Goal: Task Accomplishment & Management: Complete application form

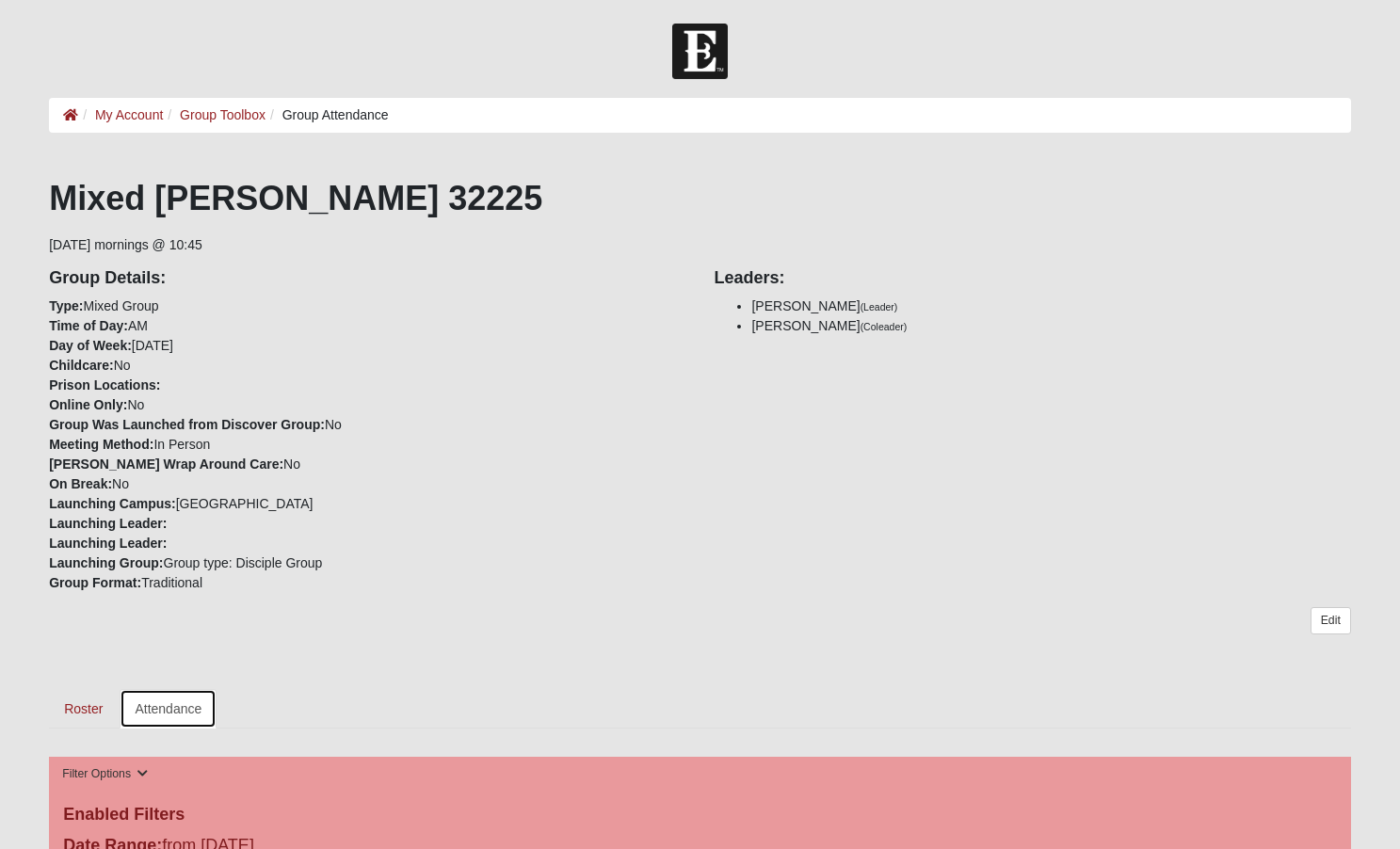
click at [179, 714] on link "Attendance" at bounding box center [168, 708] width 97 height 40
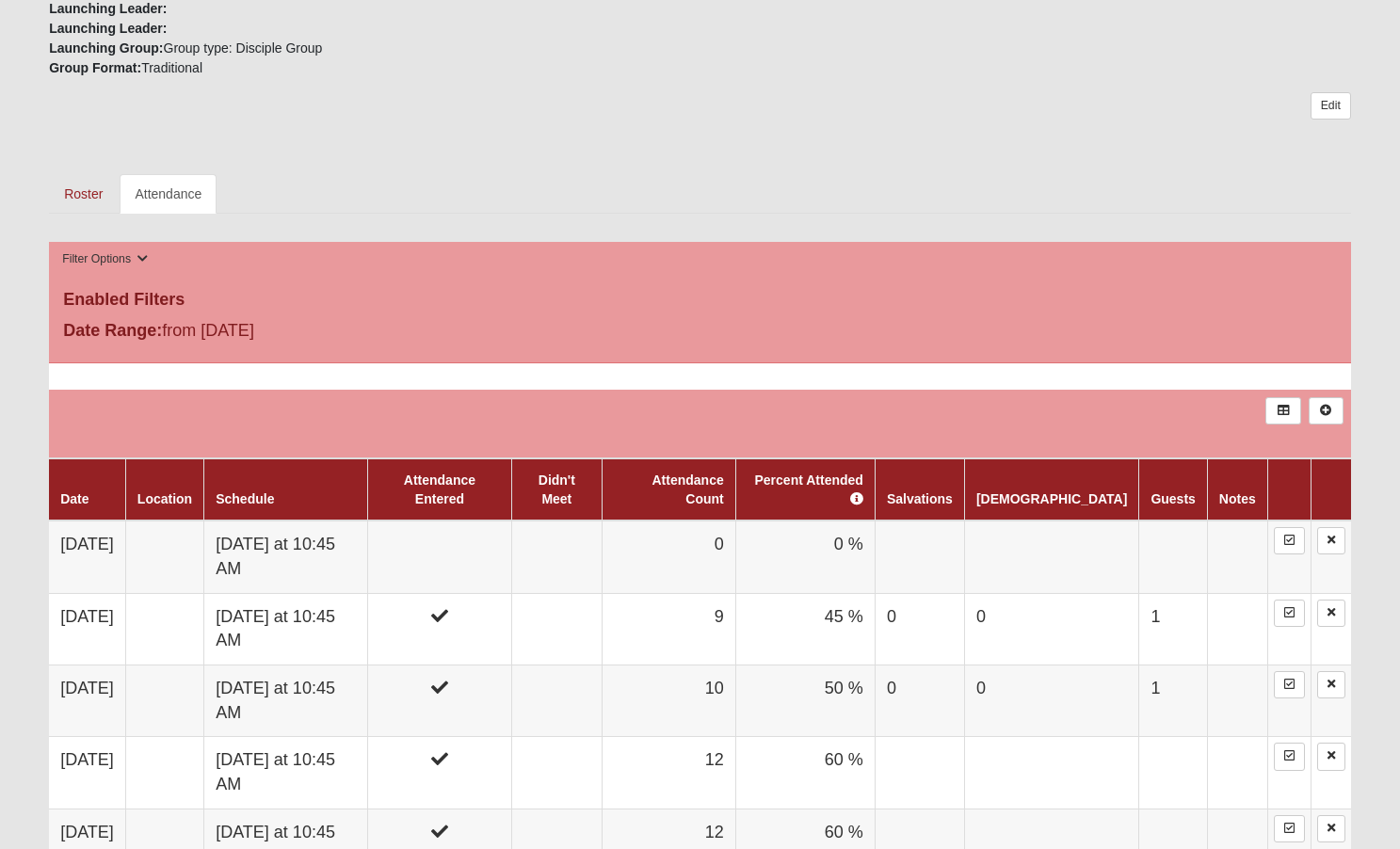
scroll to position [542, 0]
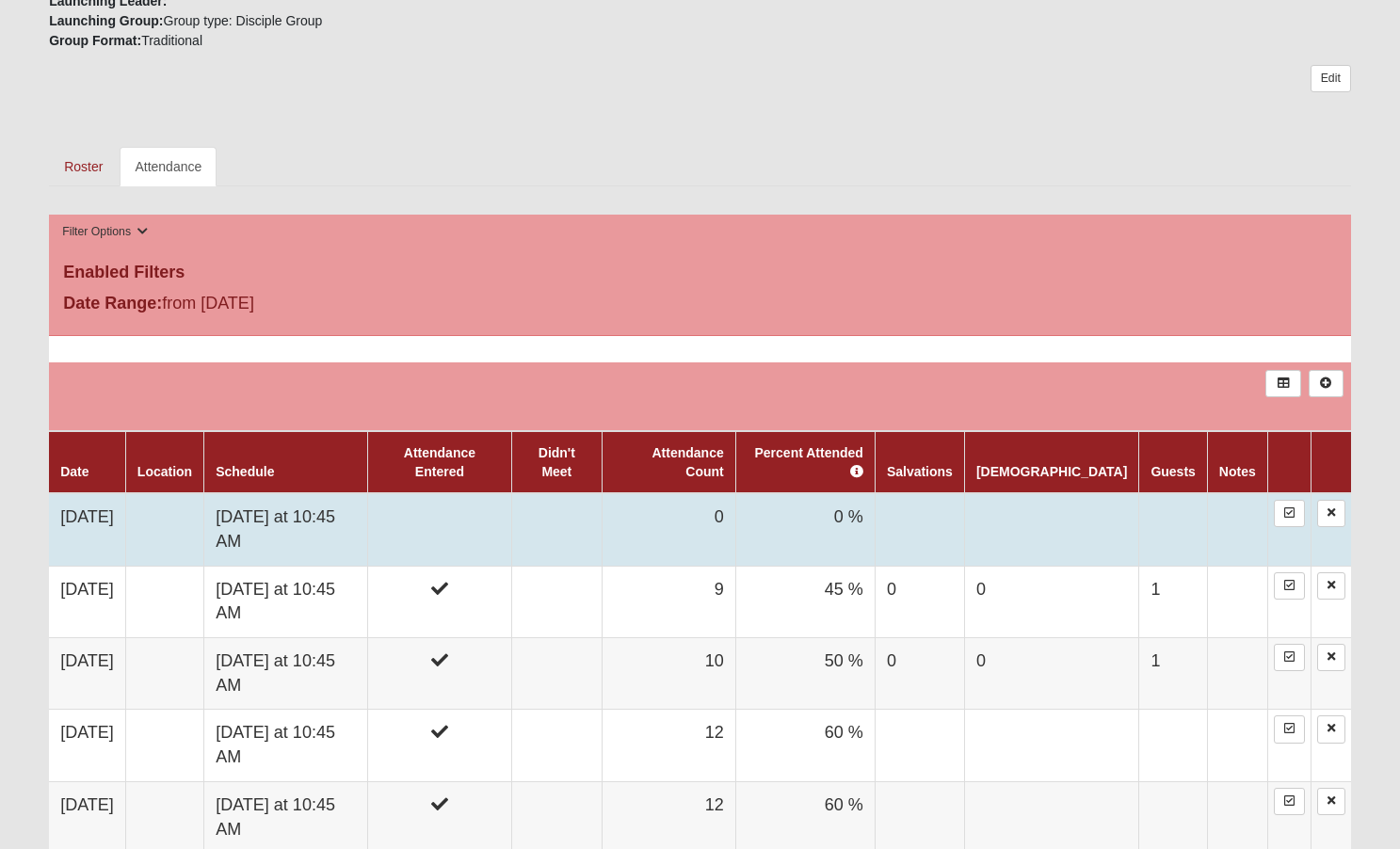
click at [116, 493] on td "[DATE]" at bounding box center [87, 529] width 77 height 73
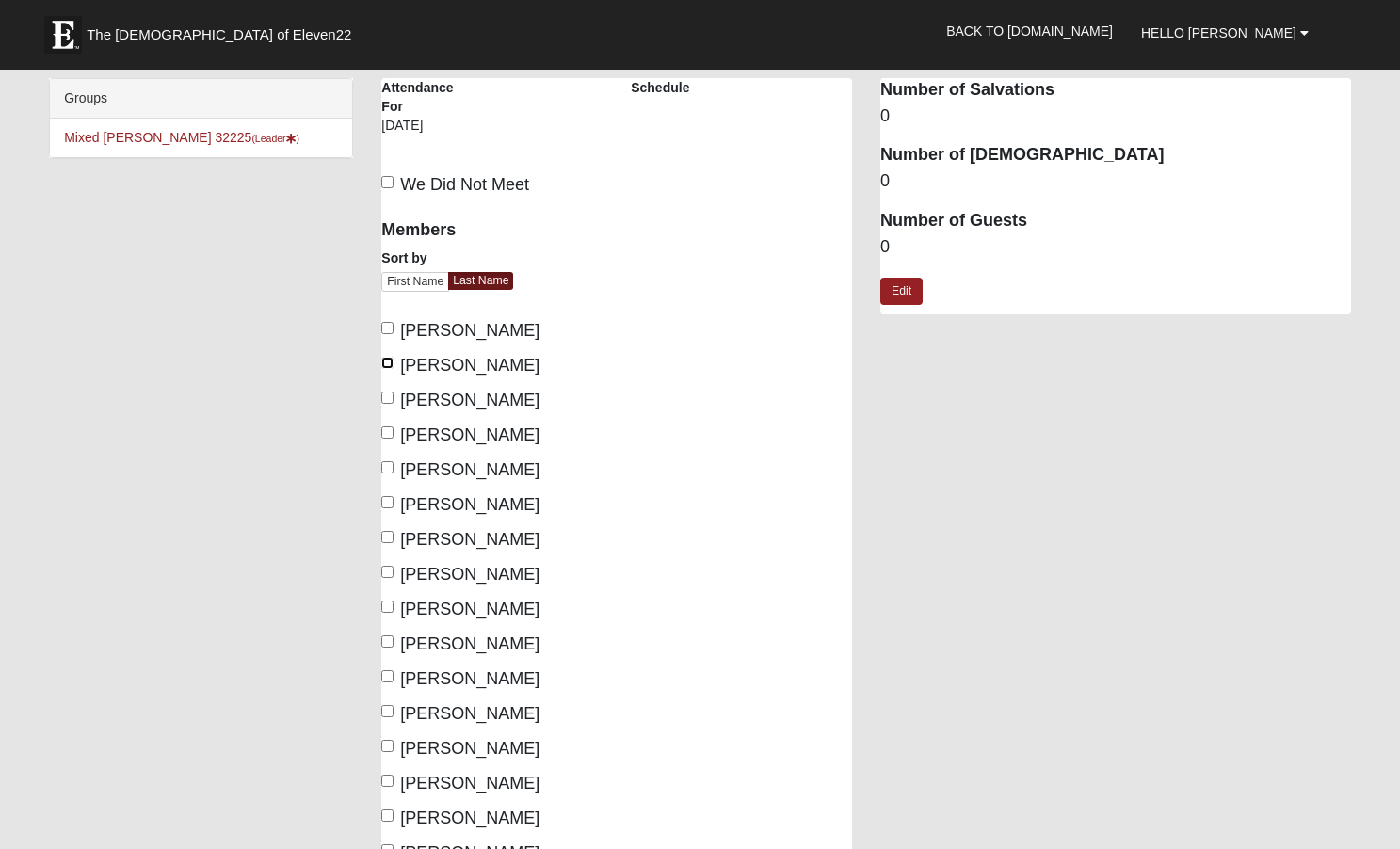
click at [390, 363] on input "Cathey, Donna" at bounding box center [387, 362] width 13 height 13
checkbox input "true"
click at [390, 395] on input "Cathey, Steve" at bounding box center [387, 397] width 13 height 13
checkbox input "true"
click at [388, 431] on input "Comerford, Lisa" at bounding box center [387, 432] width 13 height 13
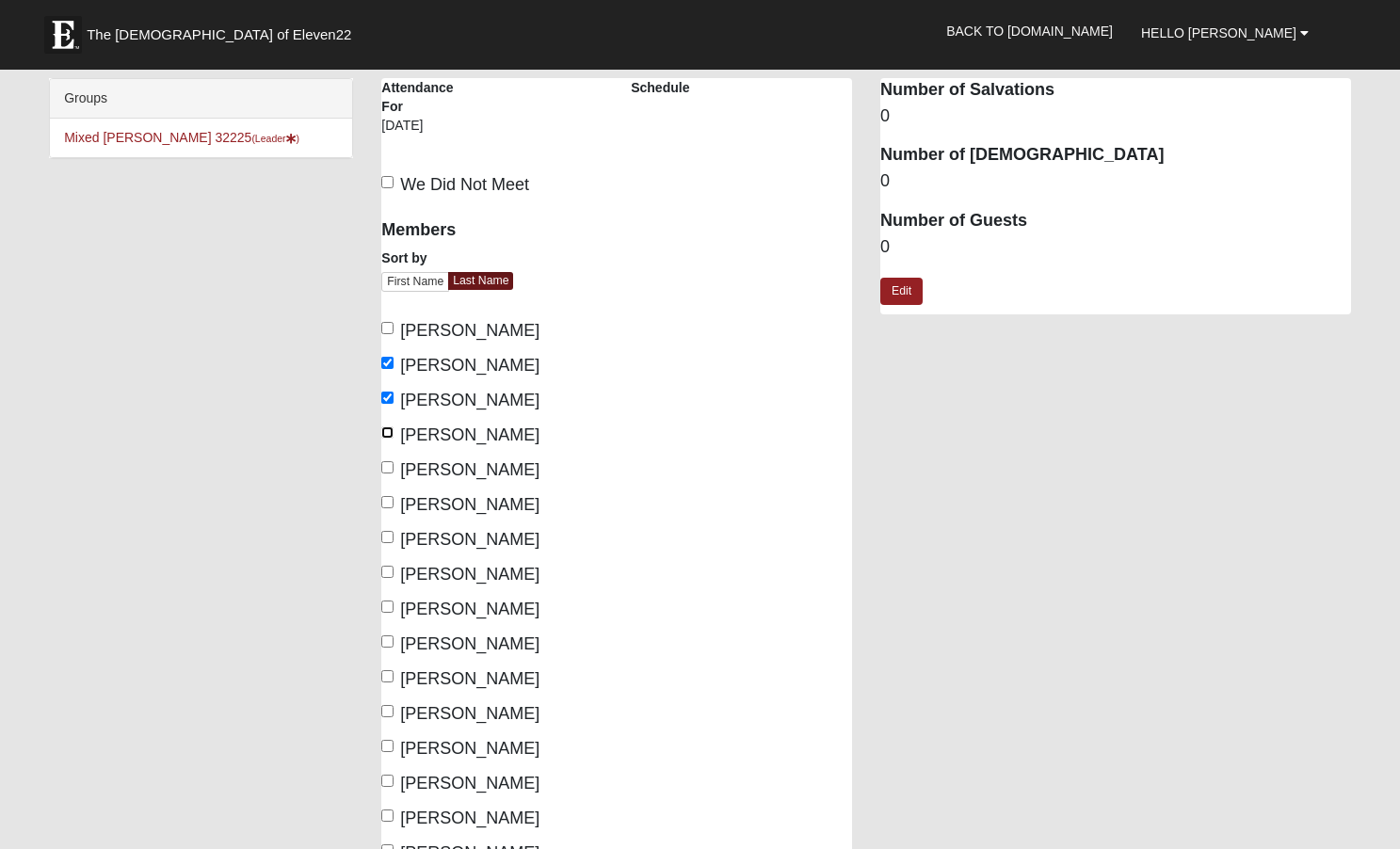
checkbox input "true"
click at [388, 536] on input "Hansen, Theresa" at bounding box center [387, 537] width 13 height 13
checkbox input "true"
click at [387, 568] on input "Hughes, Larry" at bounding box center [387, 572] width 13 height 13
checkbox input "true"
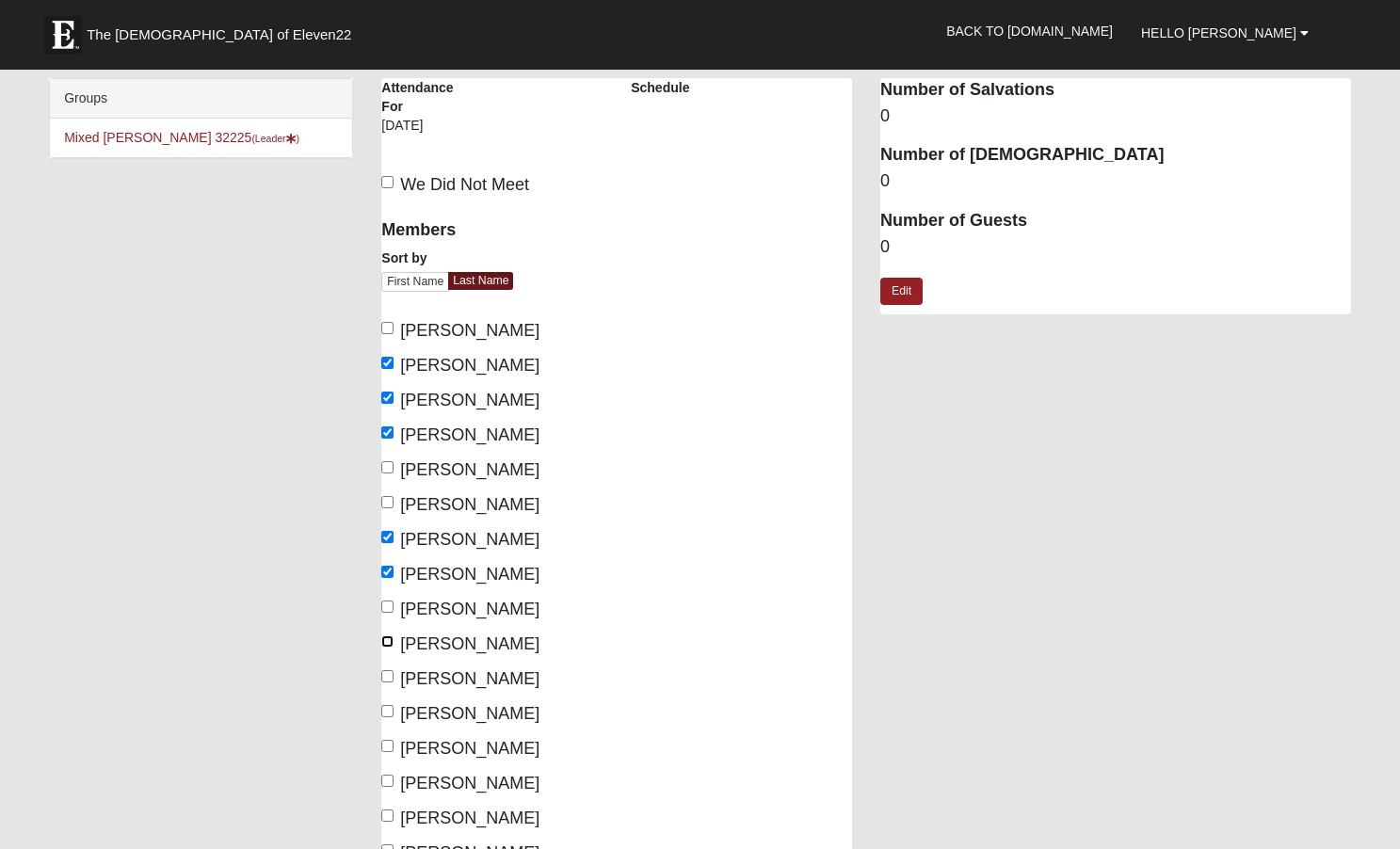
click at [391, 639] on input "Martin, Arline" at bounding box center [387, 642] width 13 height 13
checkbox input "true"
click at [391, 743] on input "Purvis, Joe" at bounding box center [387, 745] width 13 height 13
checkbox input "true"
click at [392, 776] on input "Purvis, Susie" at bounding box center [387, 780] width 13 height 13
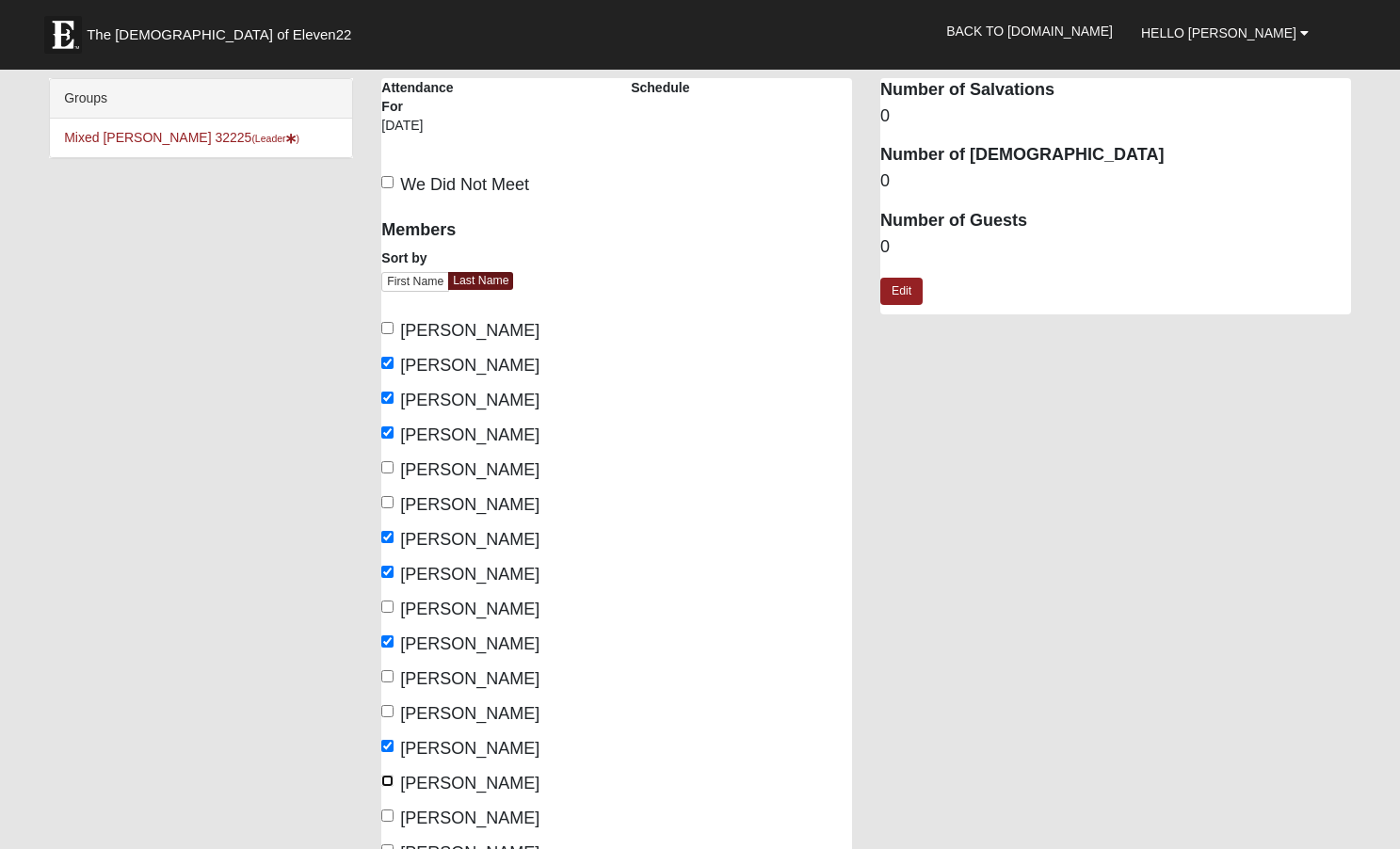
checkbox input "true"
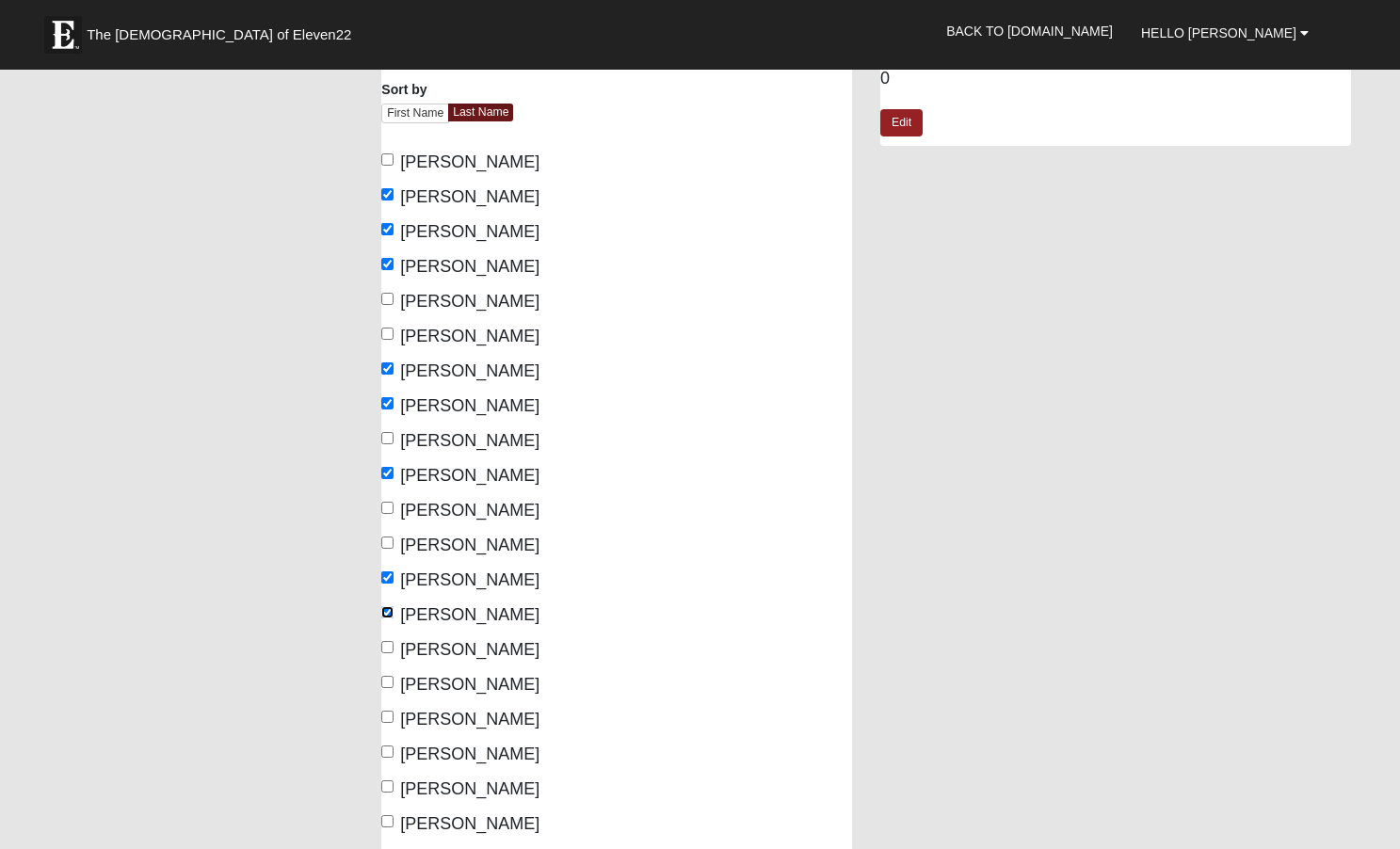
scroll to position [181, 0]
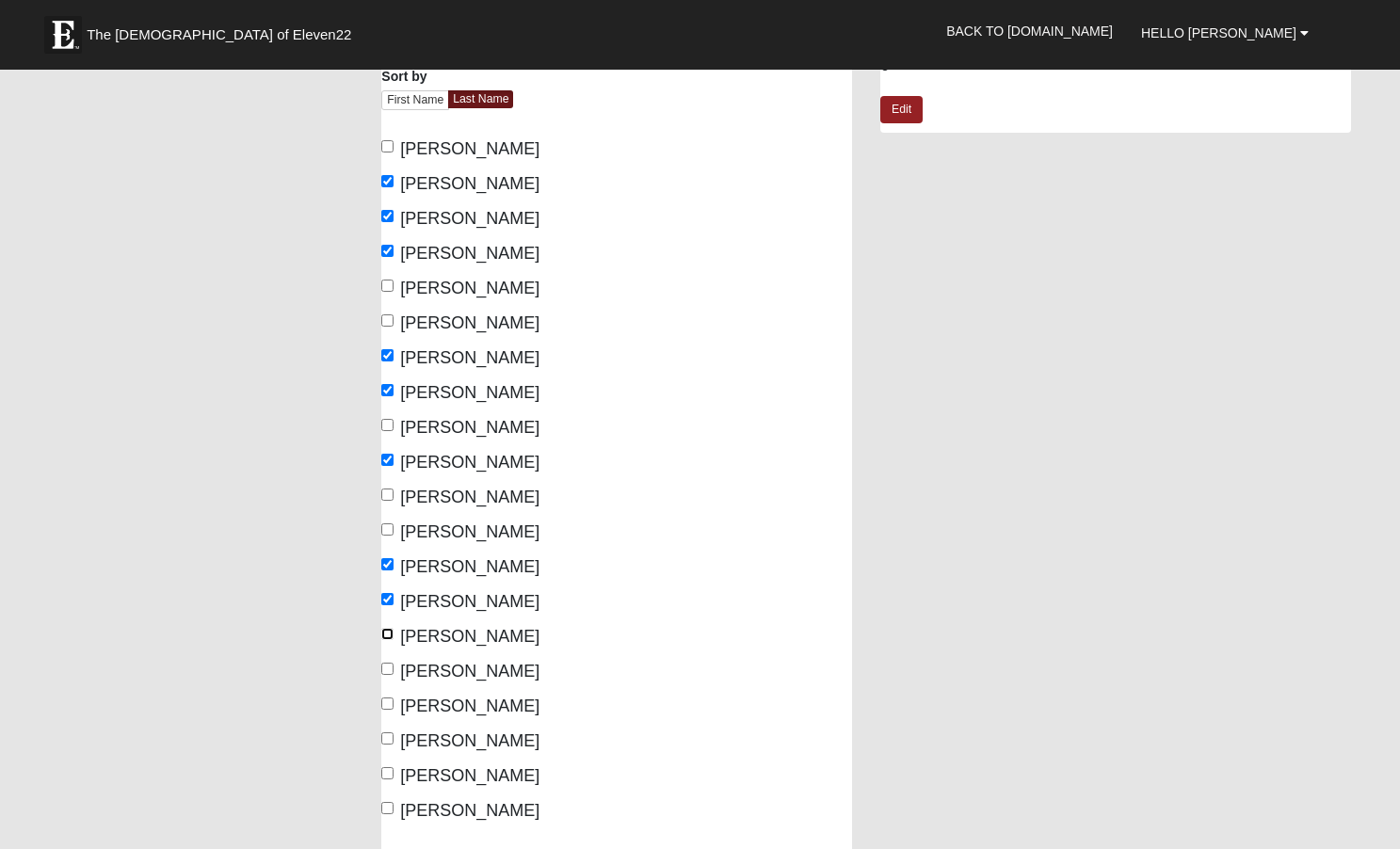
click at [391, 634] on input "Stanfill, Donna" at bounding box center [387, 634] width 13 height 13
checkbox input "true"
click at [392, 669] on input "Stanfill, Harold" at bounding box center [387, 669] width 13 height 13
checkbox input "true"
click at [388, 698] on input "Starr, Dolores" at bounding box center [387, 704] width 13 height 13
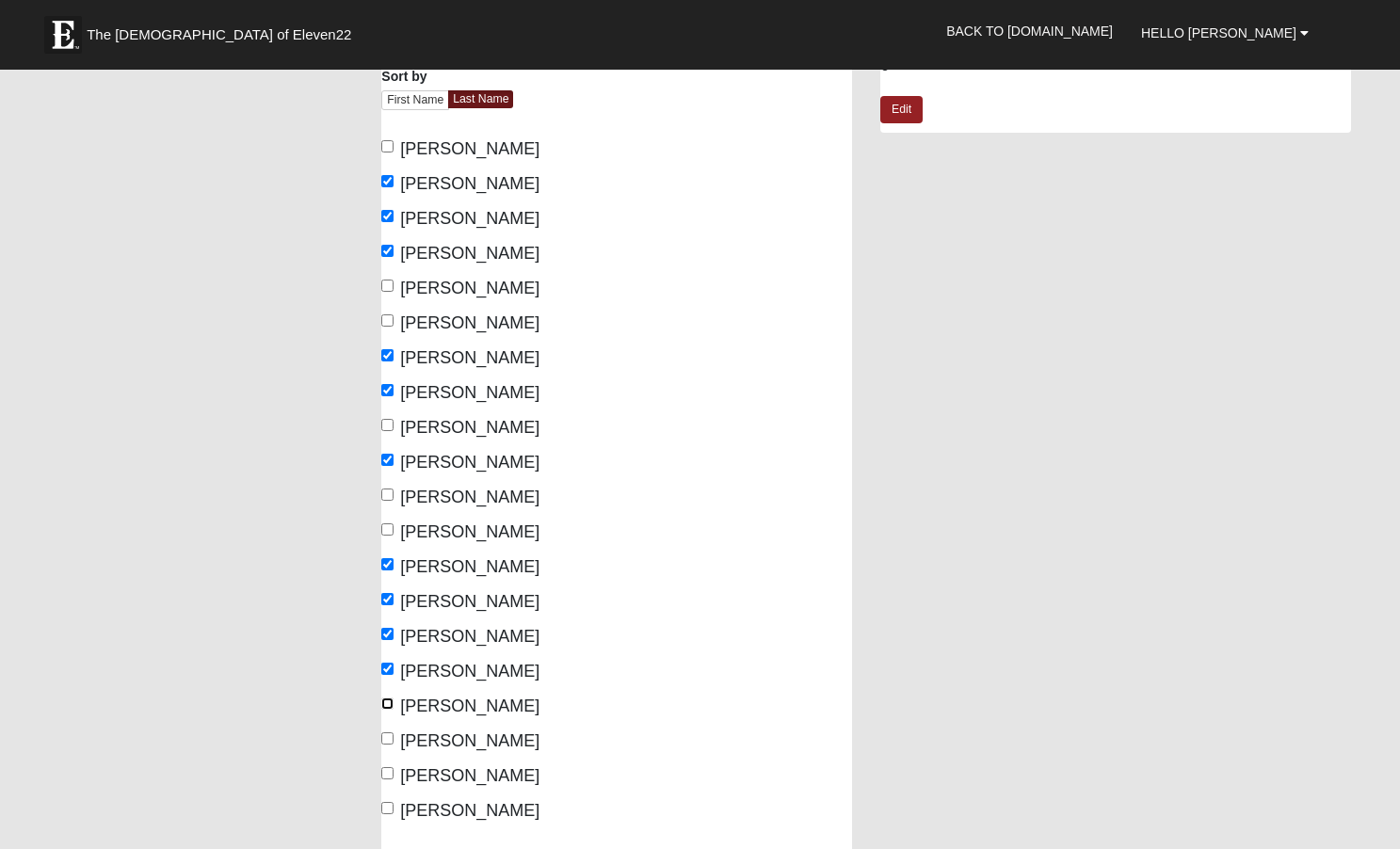
checkbox input "true"
click at [389, 739] on input "Starr, Richard" at bounding box center [387, 739] width 13 height 13
checkbox input "true"
click at [901, 106] on link "Edit" at bounding box center [902, 110] width 43 height 27
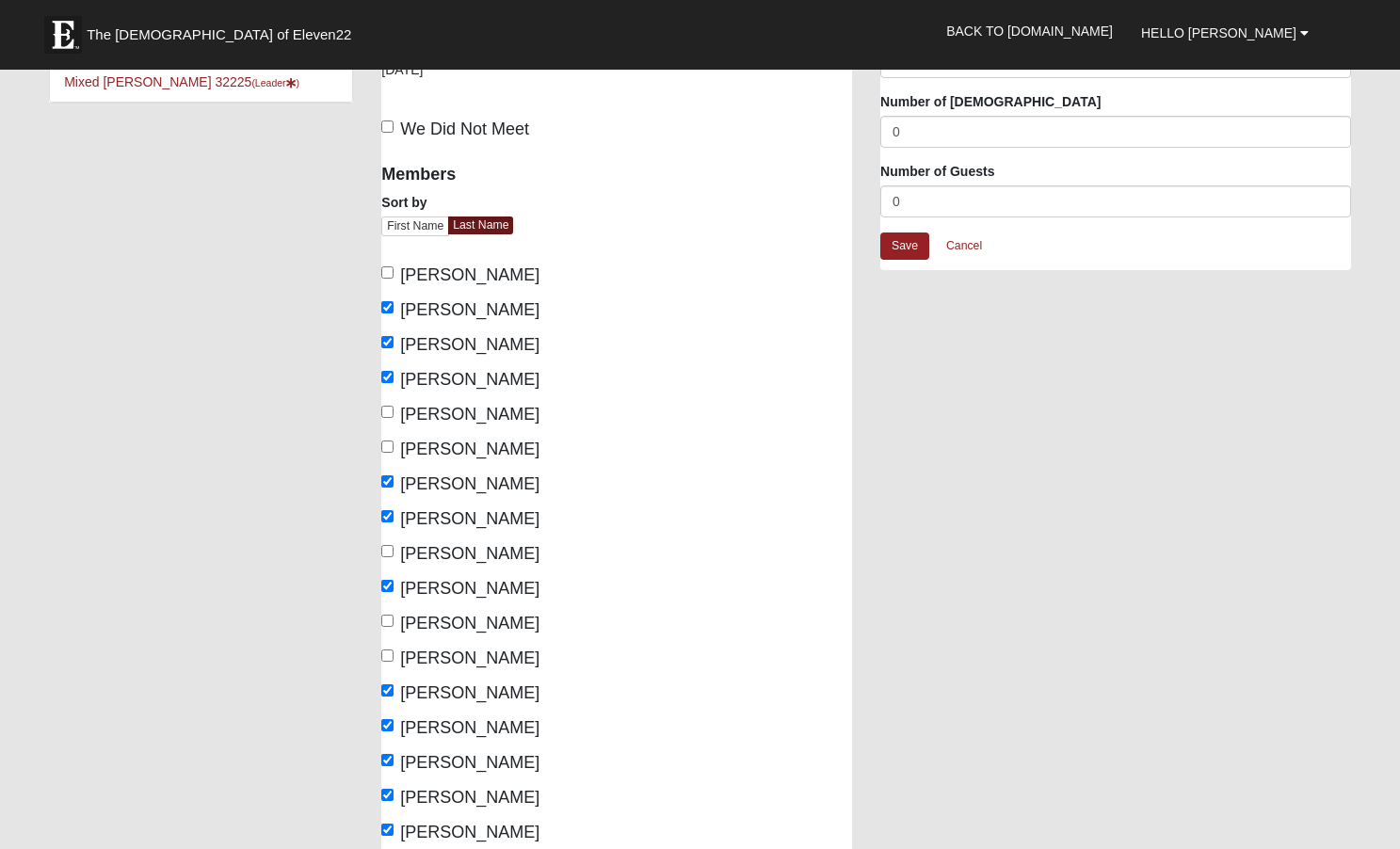
scroll to position [51, 0]
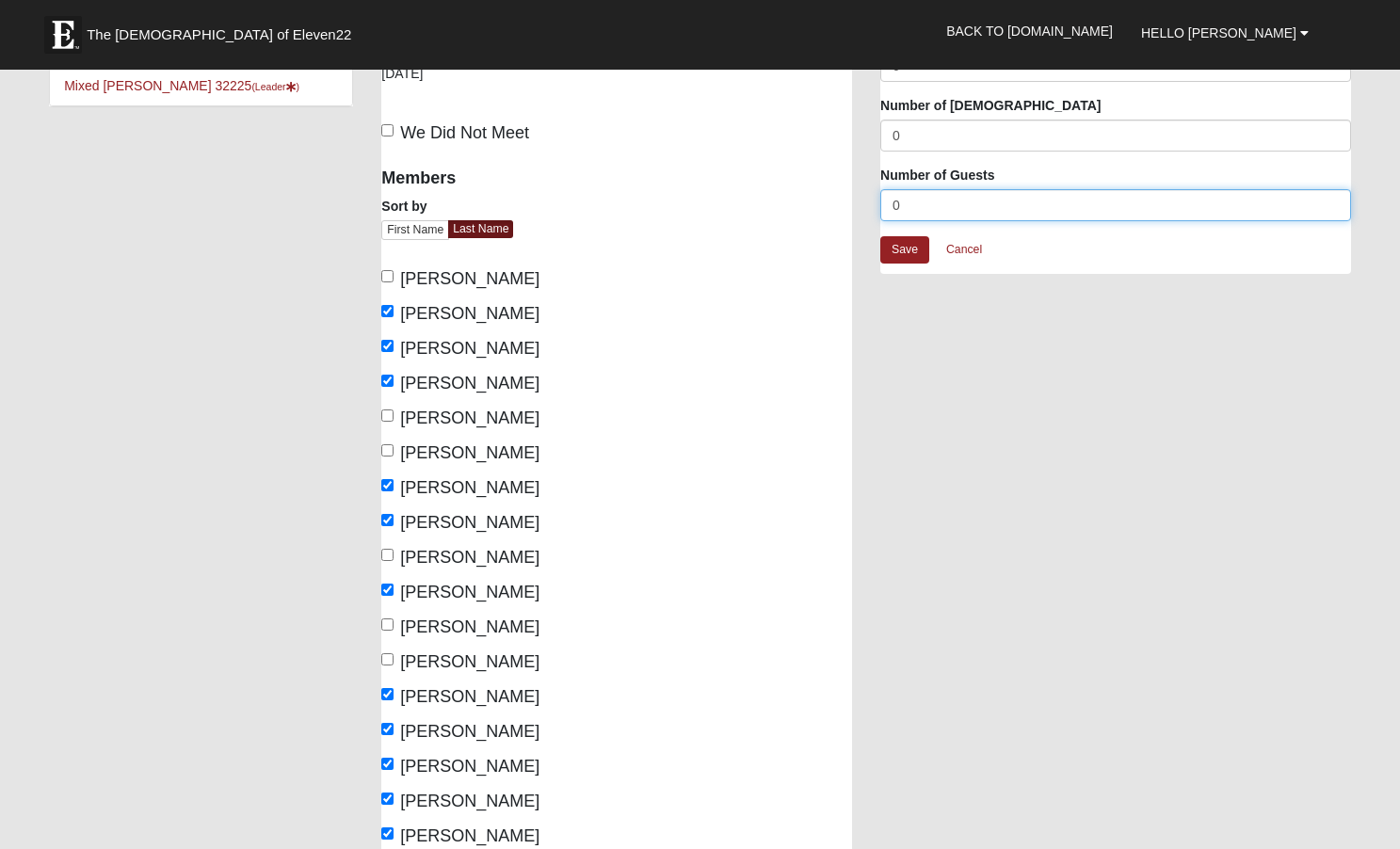
drag, startPoint x: 915, startPoint y: 204, endPoint x: 884, endPoint y: 204, distance: 31.0
click at [884, 204] on input "0" at bounding box center [1116, 204] width 471 height 32
type input "3"
click at [905, 248] on link "Save" at bounding box center [905, 250] width 49 height 27
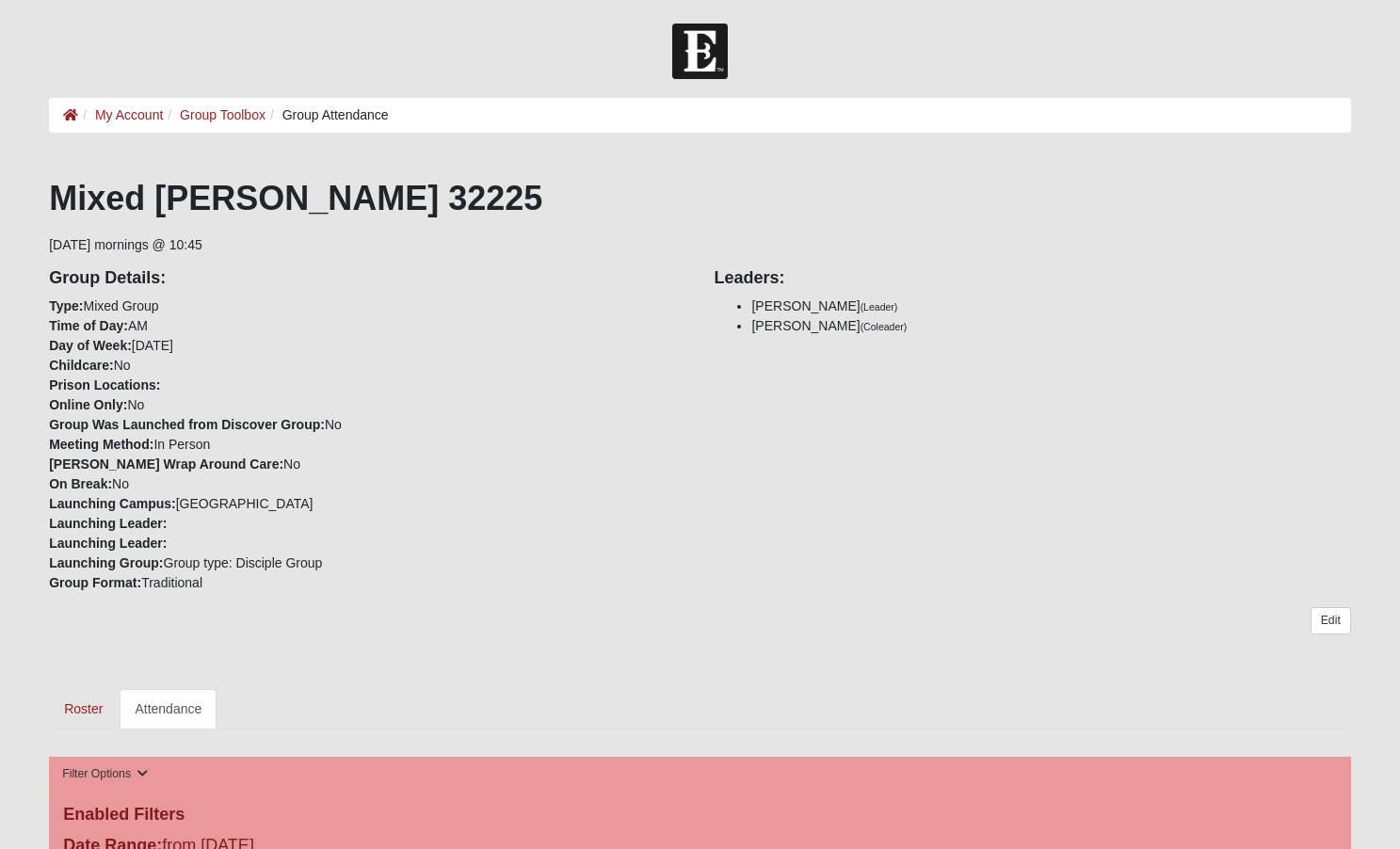
scroll to position [542, 0]
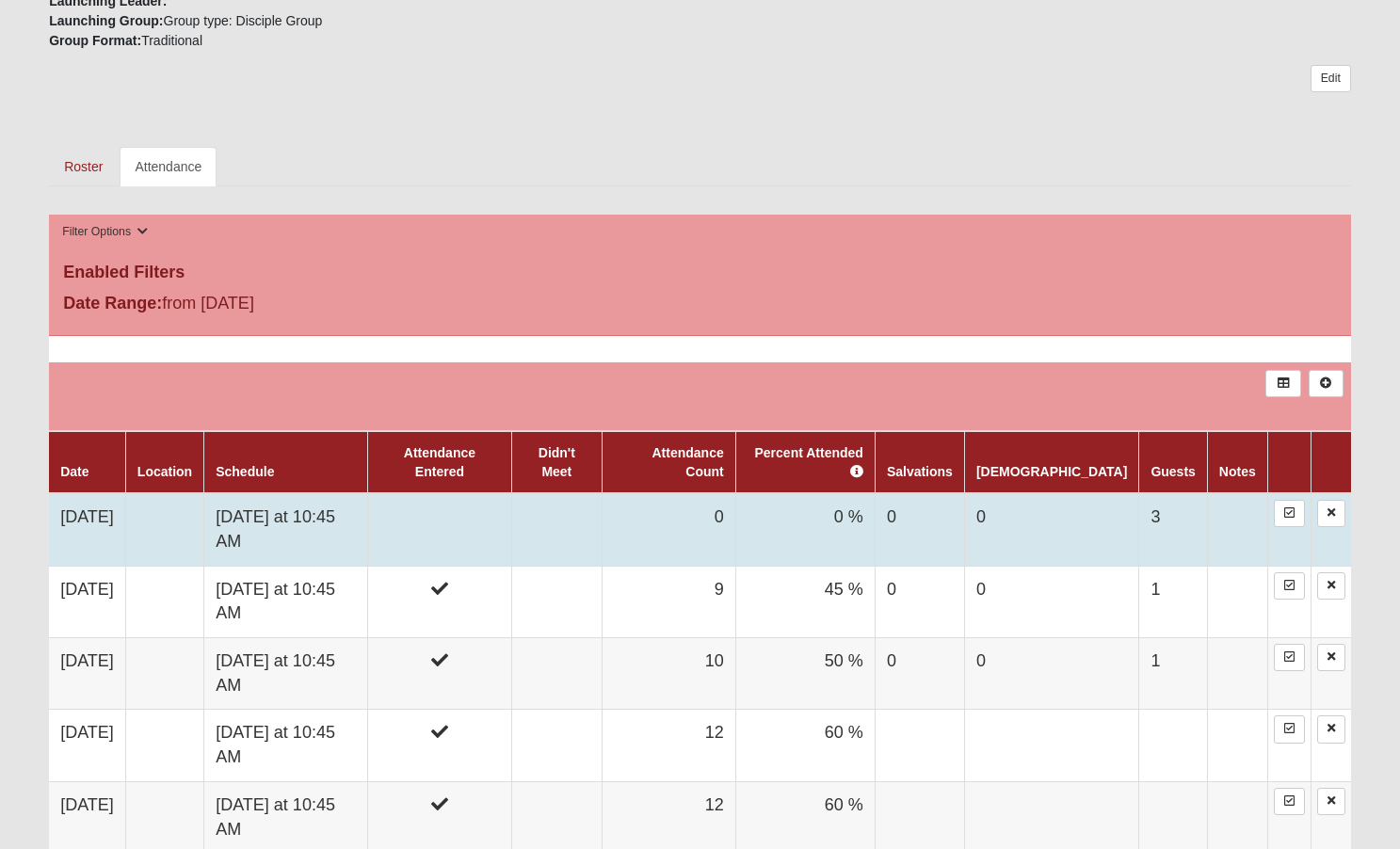
click at [79, 493] on td "[DATE]" at bounding box center [87, 529] width 77 height 73
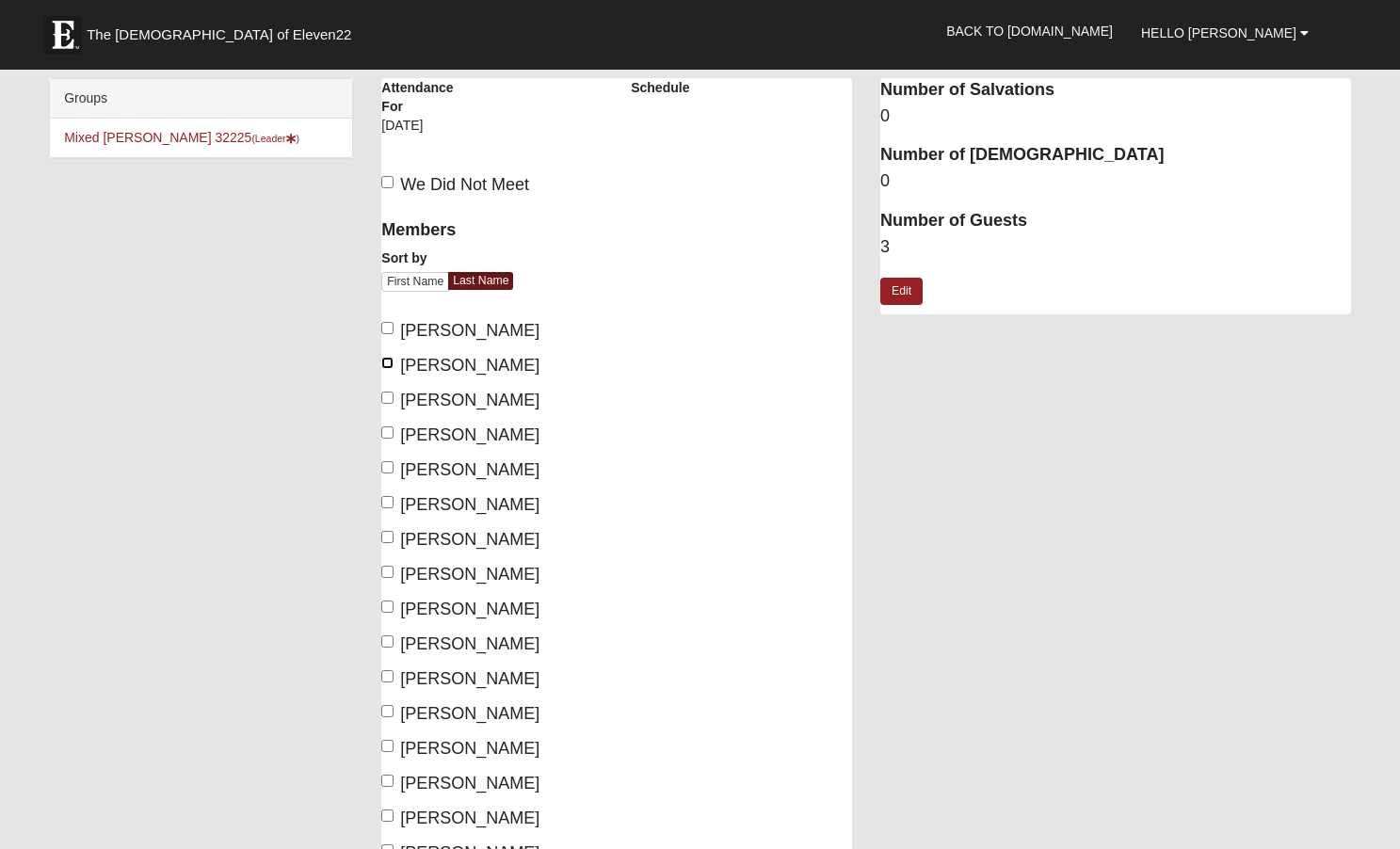
drag, startPoint x: 389, startPoint y: 361, endPoint x: 376, endPoint y: 371, distance: 16.4
click at [391, 361] on input "Cathey, Donna" at bounding box center [387, 362] width 13 height 13
checkbox input "true"
click at [388, 393] on input "Cathey, Steve" at bounding box center [387, 397] width 13 height 13
checkbox input "true"
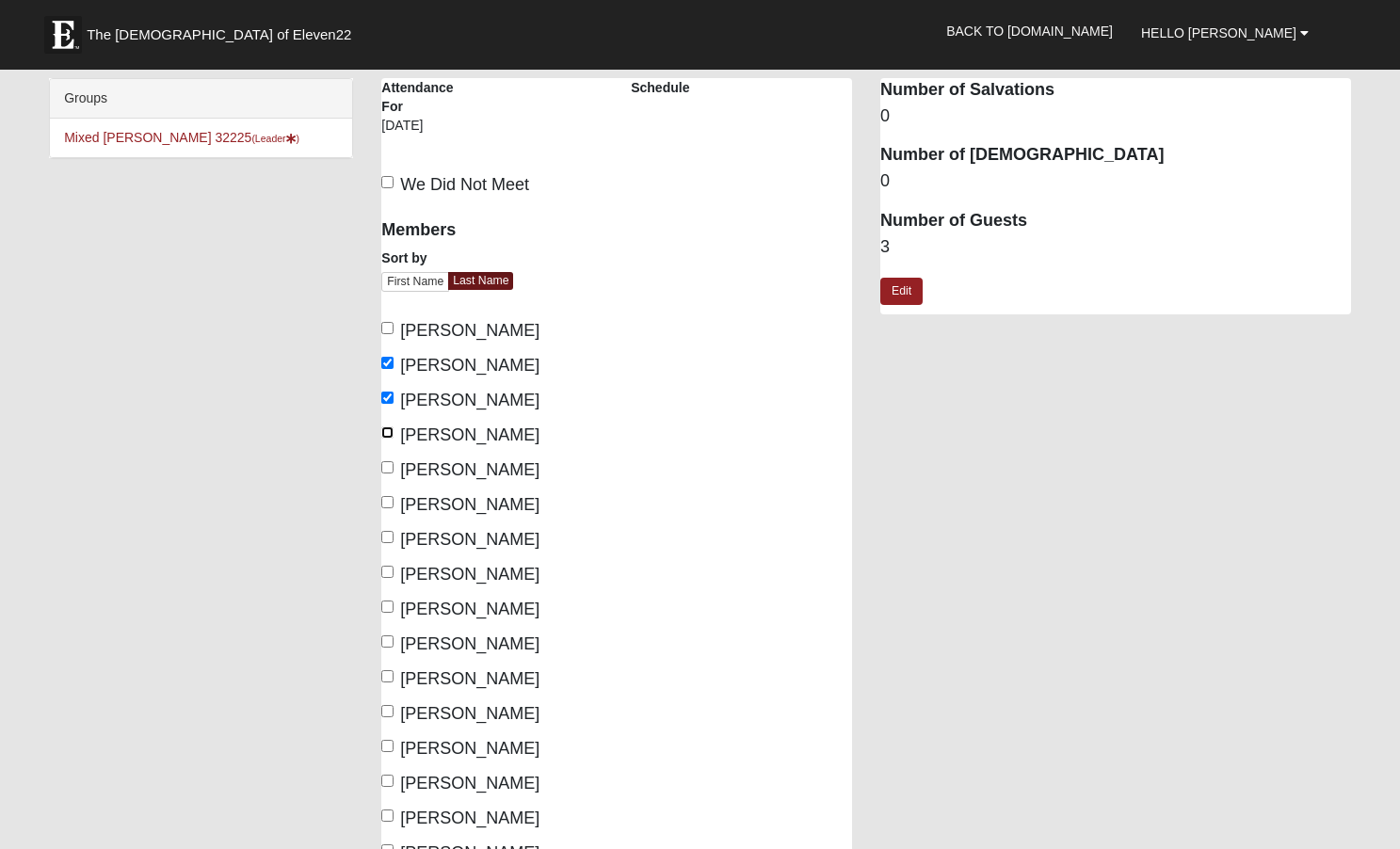
click at [389, 435] on input "Comerford, Lisa" at bounding box center [387, 432] width 13 height 13
checkbox input "true"
click at [390, 536] on input "Hansen, Theresa" at bounding box center [387, 537] width 13 height 13
checkbox input "true"
click at [394, 566] on input "Hughes, Larry" at bounding box center [387, 572] width 13 height 13
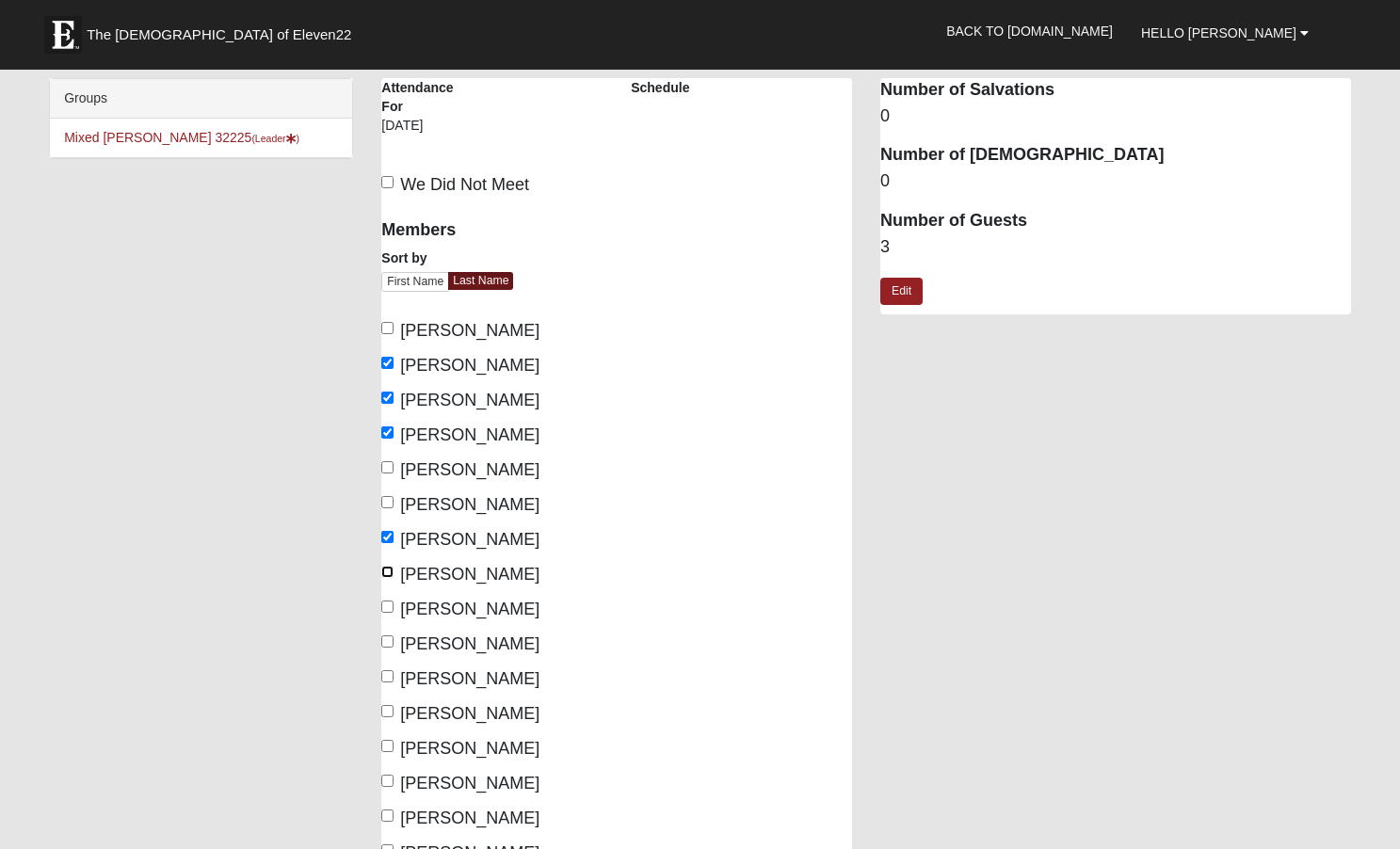
checkbox input "true"
click at [392, 641] on input "Martin, Arline" at bounding box center [387, 642] width 13 height 13
checkbox input "true"
click at [388, 743] on input "Purvis, Joe" at bounding box center [387, 745] width 13 height 13
checkbox input "true"
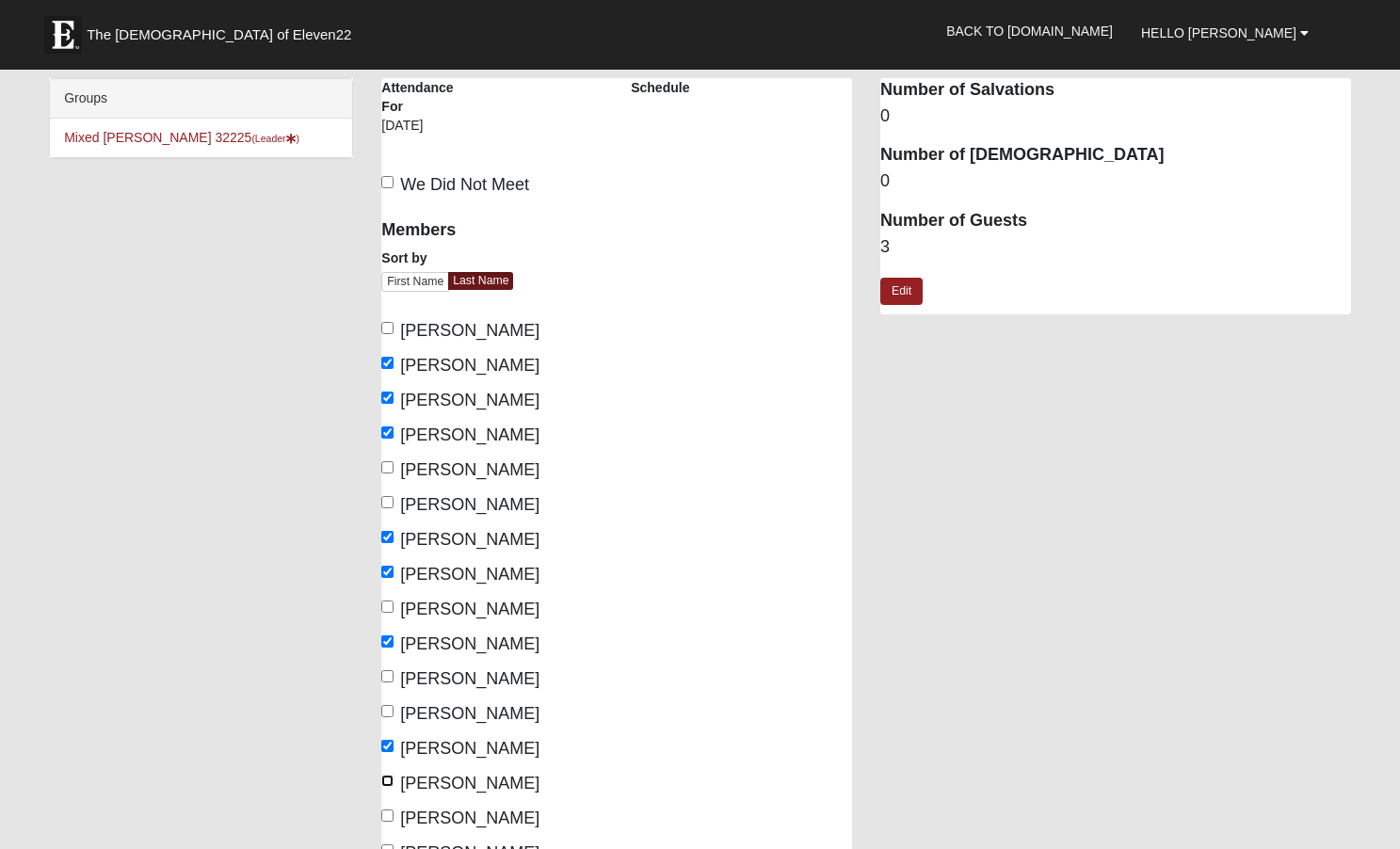
click at [392, 776] on input "Purvis, Susie" at bounding box center [387, 780] width 13 height 13
checkbox input "true"
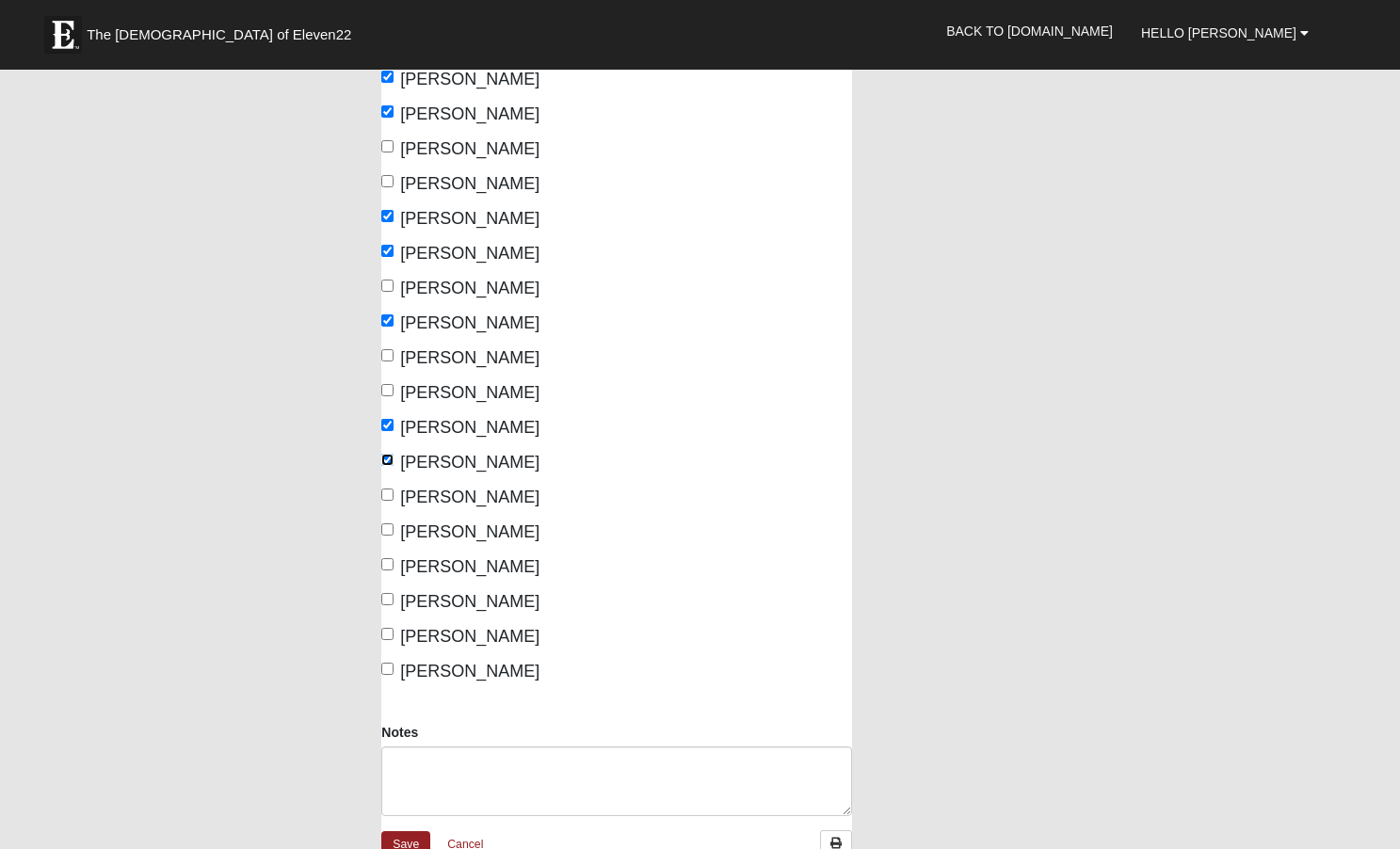
scroll to position [334, 0]
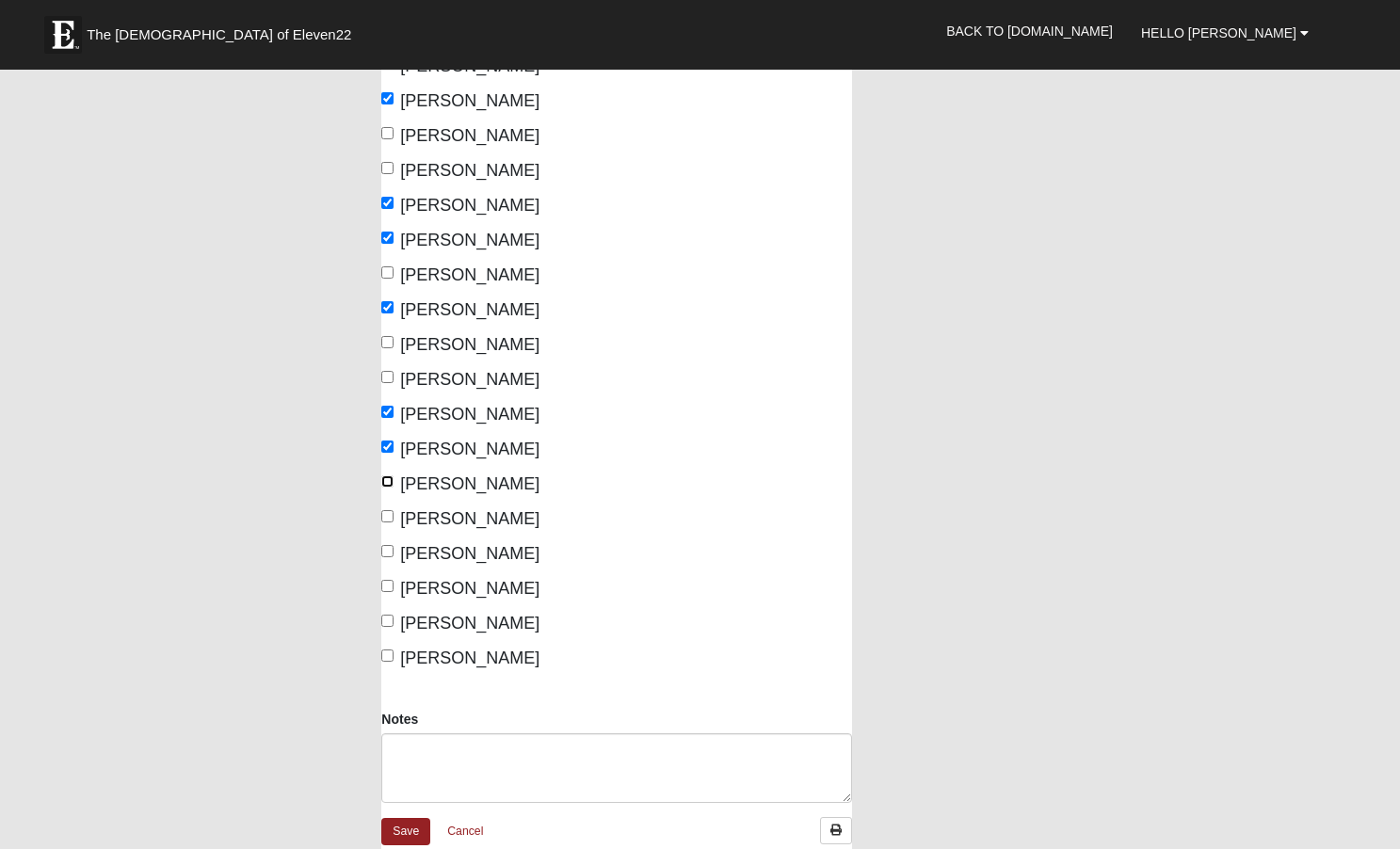
click at [386, 479] on input "Stanfill, Donna" at bounding box center [387, 481] width 13 height 13
checkbox input "true"
click at [388, 517] on input "Stanfill, Harold" at bounding box center [387, 516] width 13 height 13
checkbox input "true"
click at [388, 550] on input "Starr, Dolores" at bounding box center [387, 550] width 13 height 13
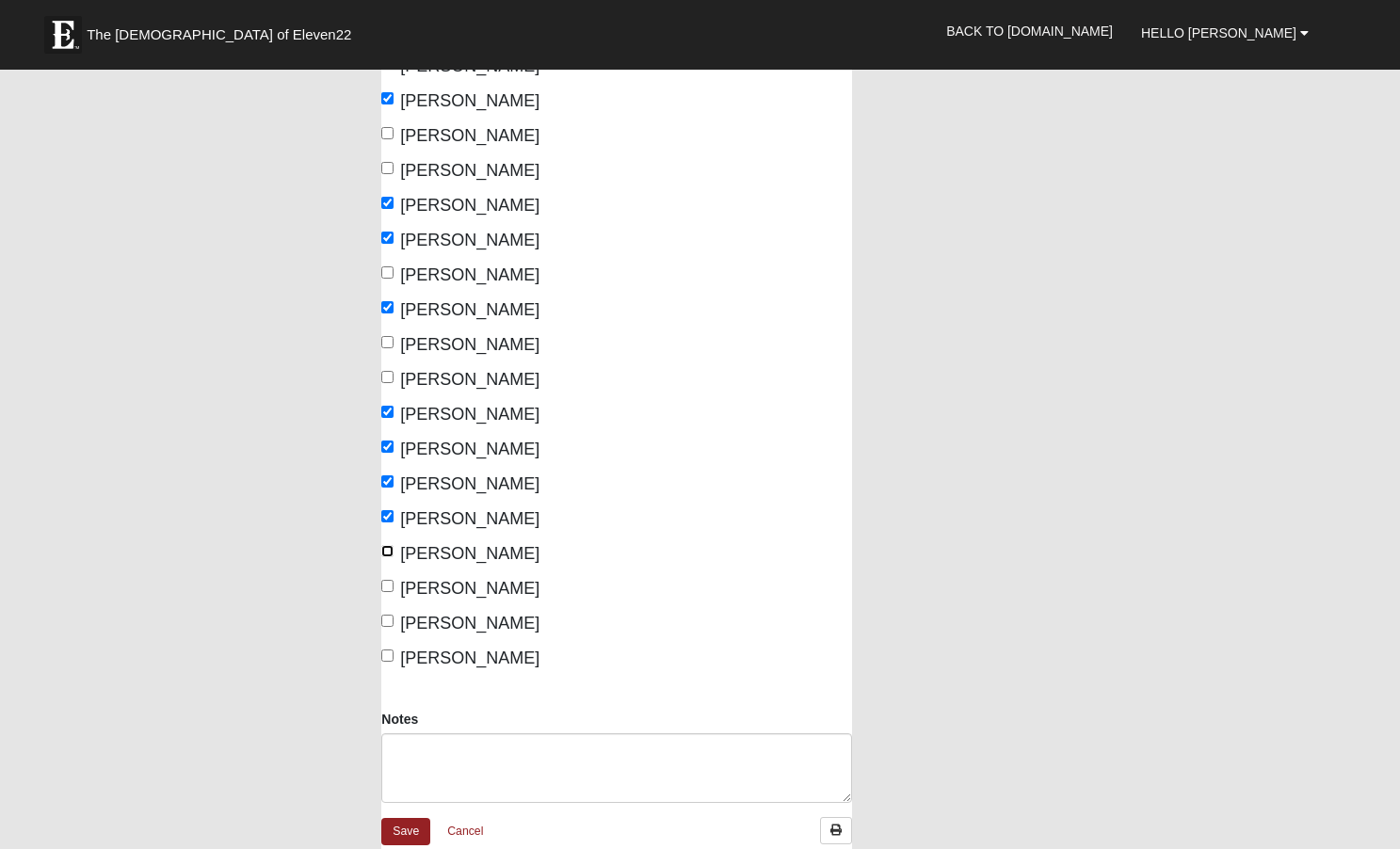
checkbox input "true"
click at [386, 586] on input "Starr, Richard" at bounding box center [387, 585] width 13 height 13
checkbox input "true"
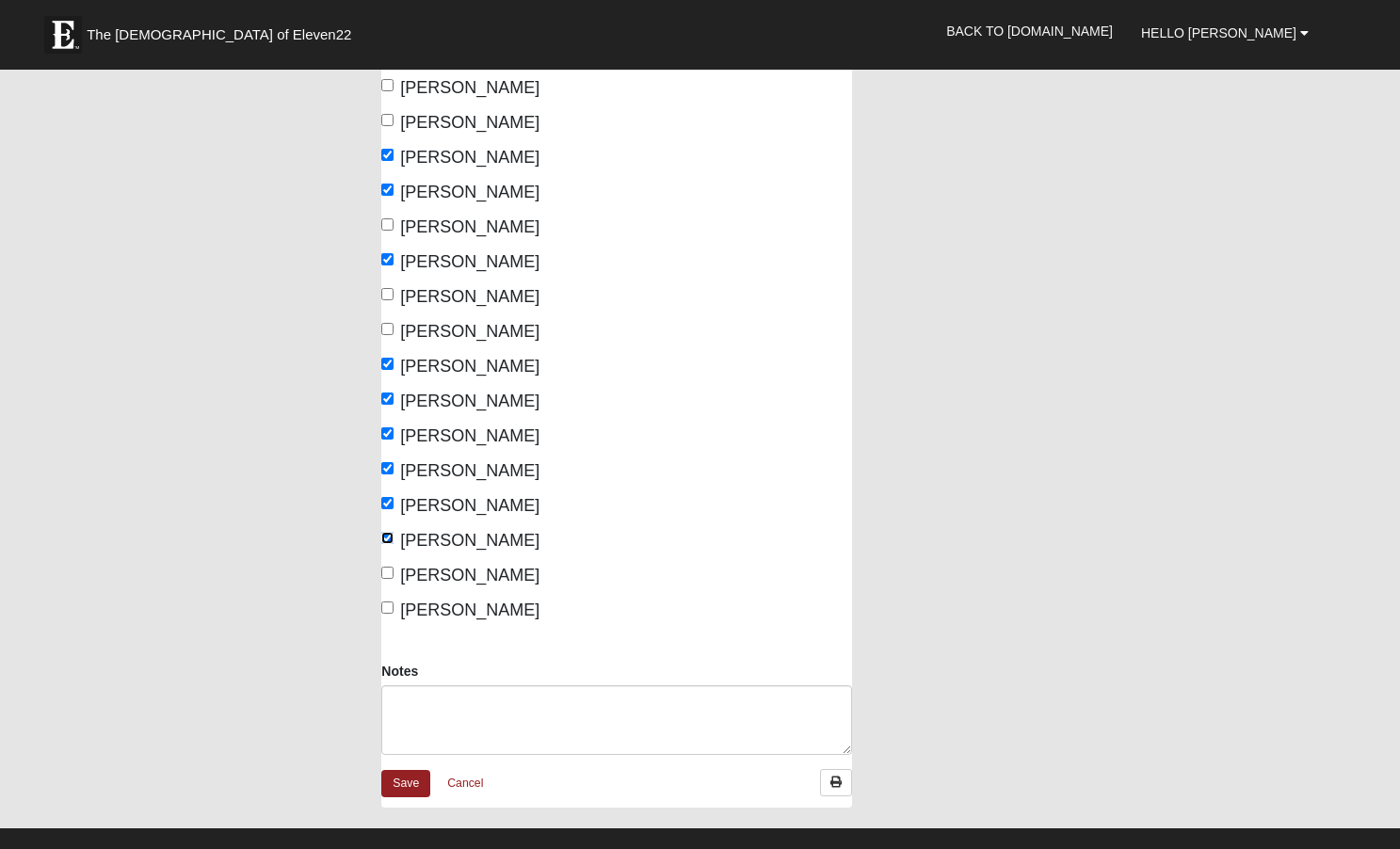
scroll to position [424, 0]
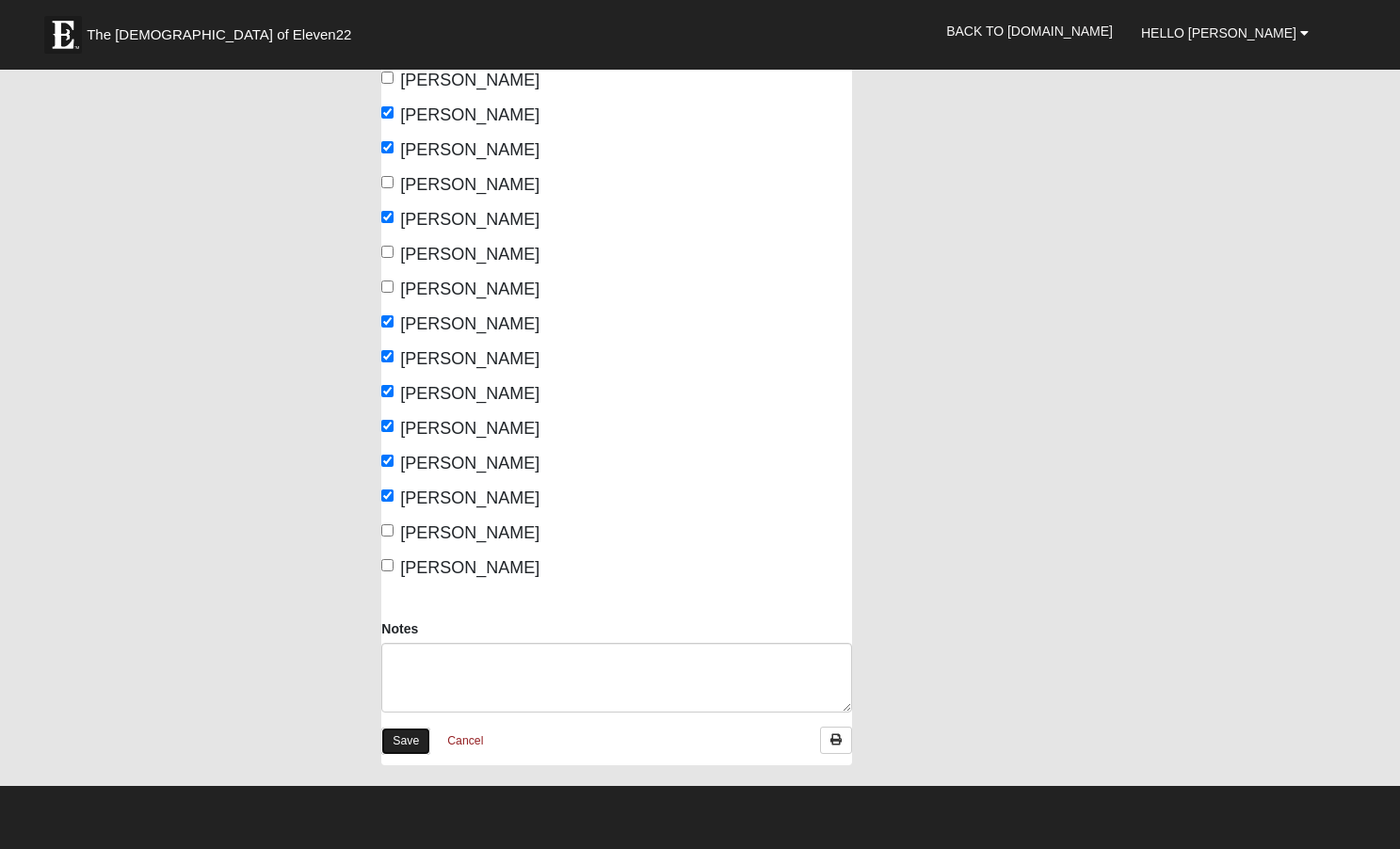
click at [408, 738] on link "Save" at bounding box center [405, 741] width 49 height 27
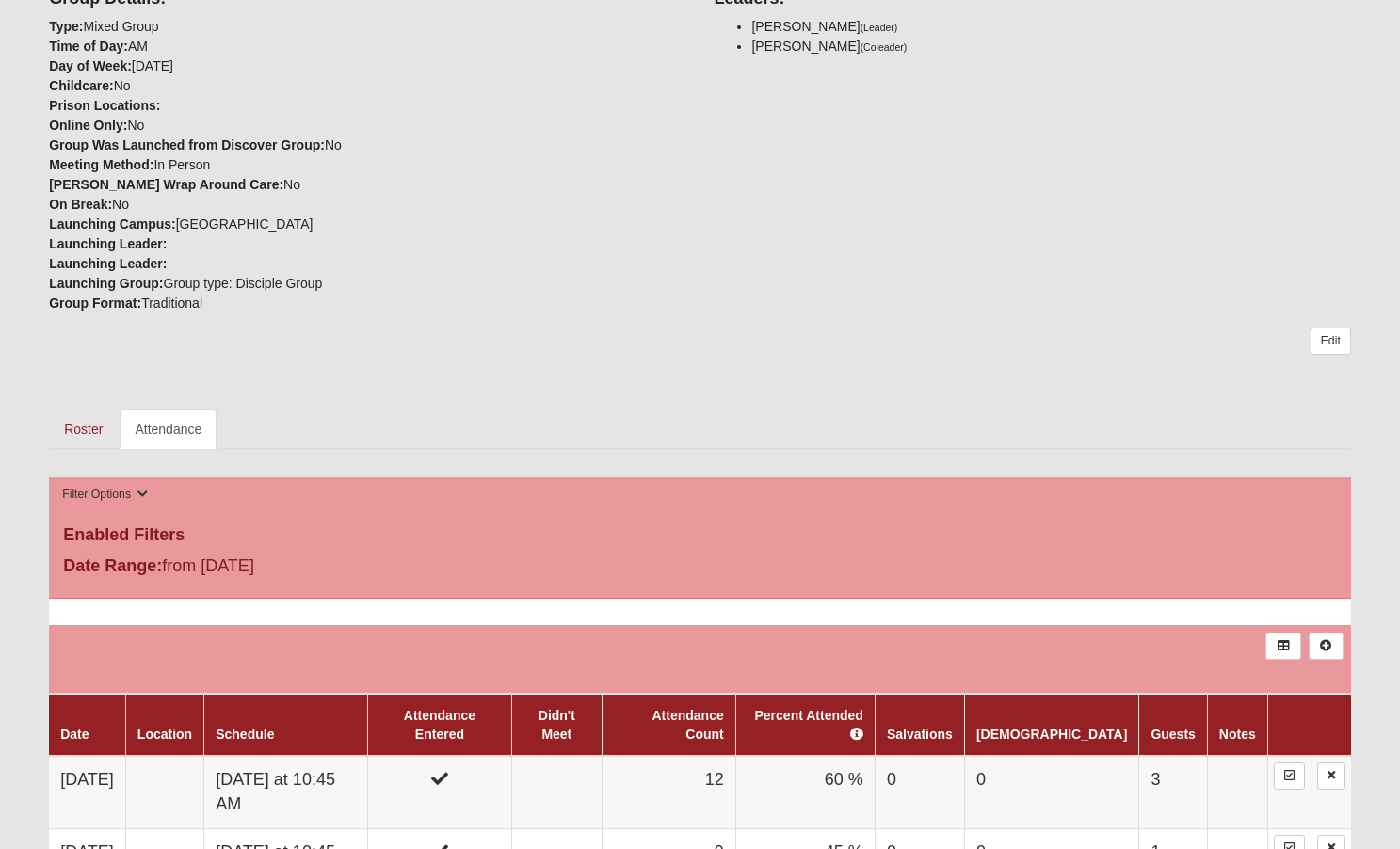
scroll to position [288, 0]
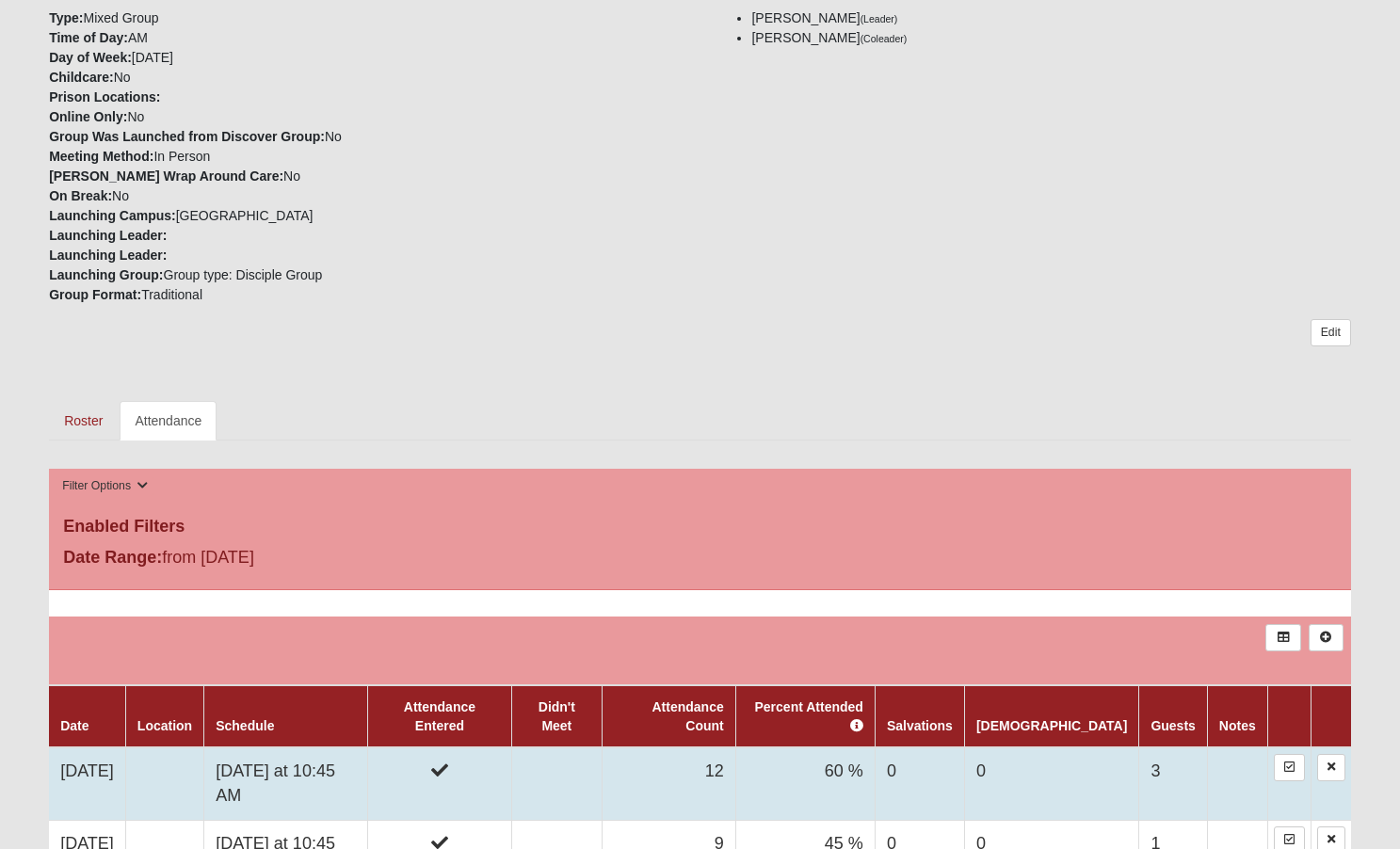
click at [1159, 754] on td "3" at bounding box center [1173, 783] width 68 height 73
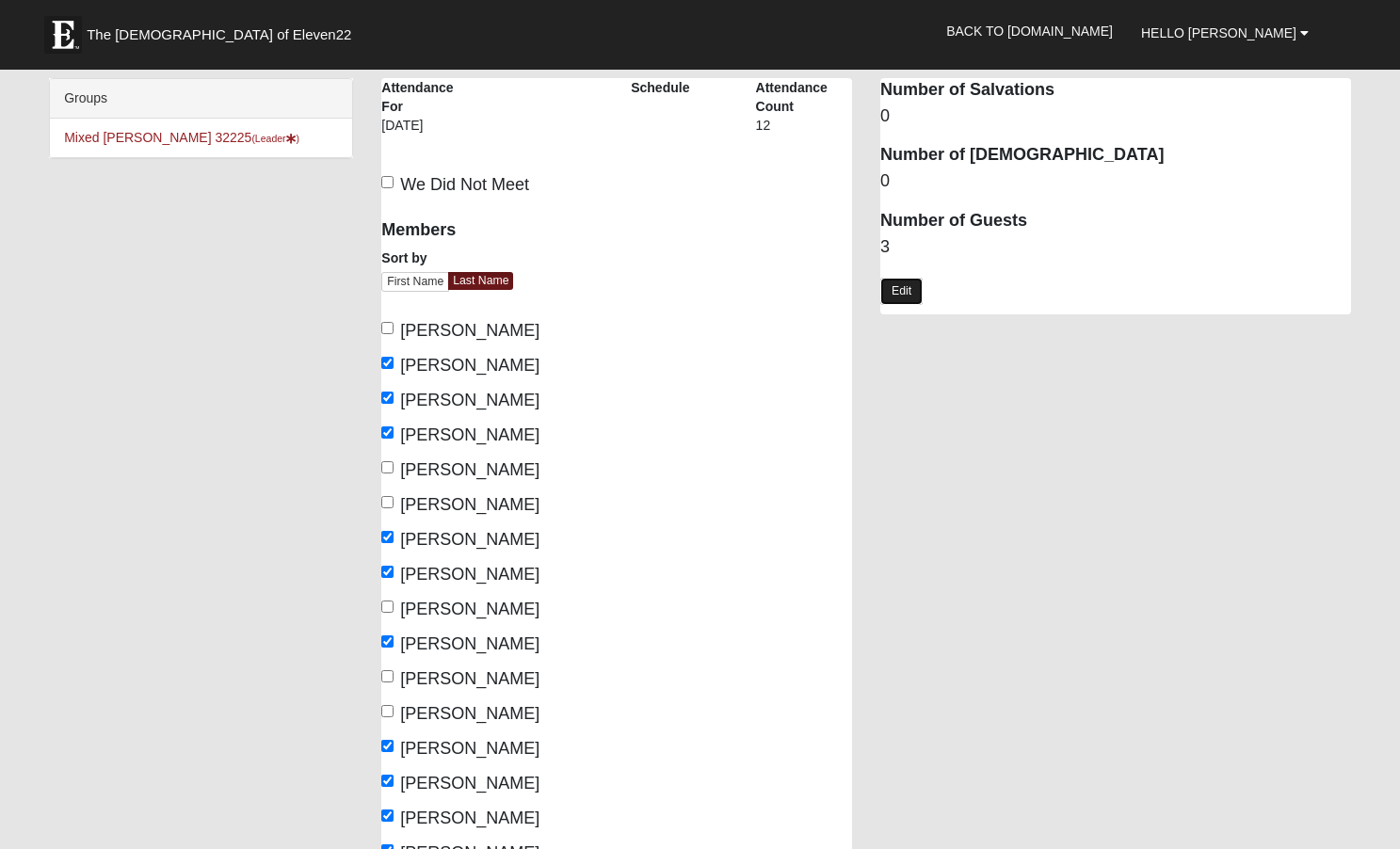
click at [902, 286] on link "Edit" at bounding box center [902, 291] width 43 height 27
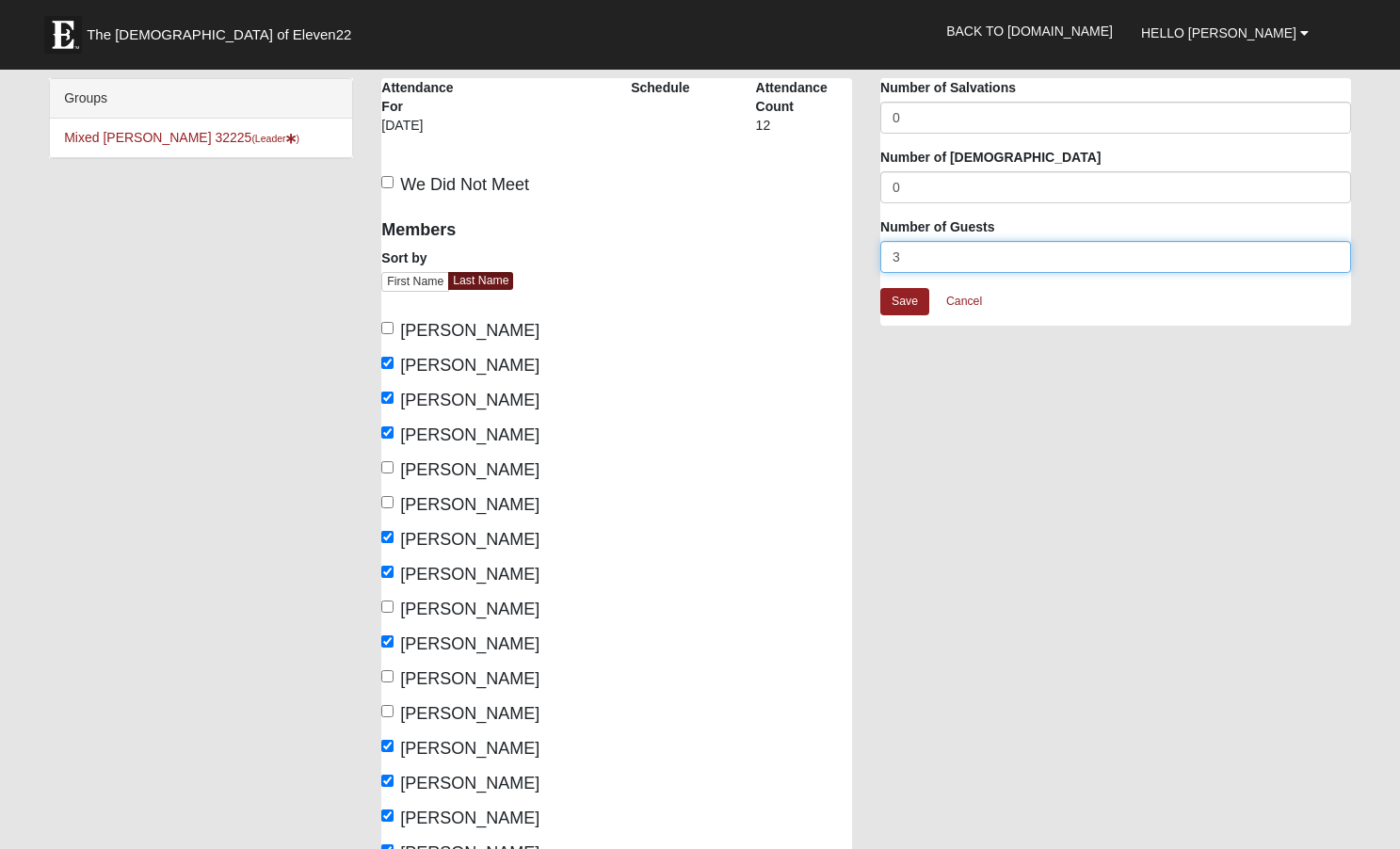
drag, startPoint x: 915, startPoint y: 253, endPoint x: 869, endPoint y: 263, distance: 47.1
click at [869, 263] on div "Attendance Occurrence Attributes Number of Salvations 0 Number of Baptisms 0 Nu…" at bounding box center [1115, 211] width 499 height 267
type input "4"
click at [905, 298] on link "Save" at bounding box center [905, 301] width 49 height 27
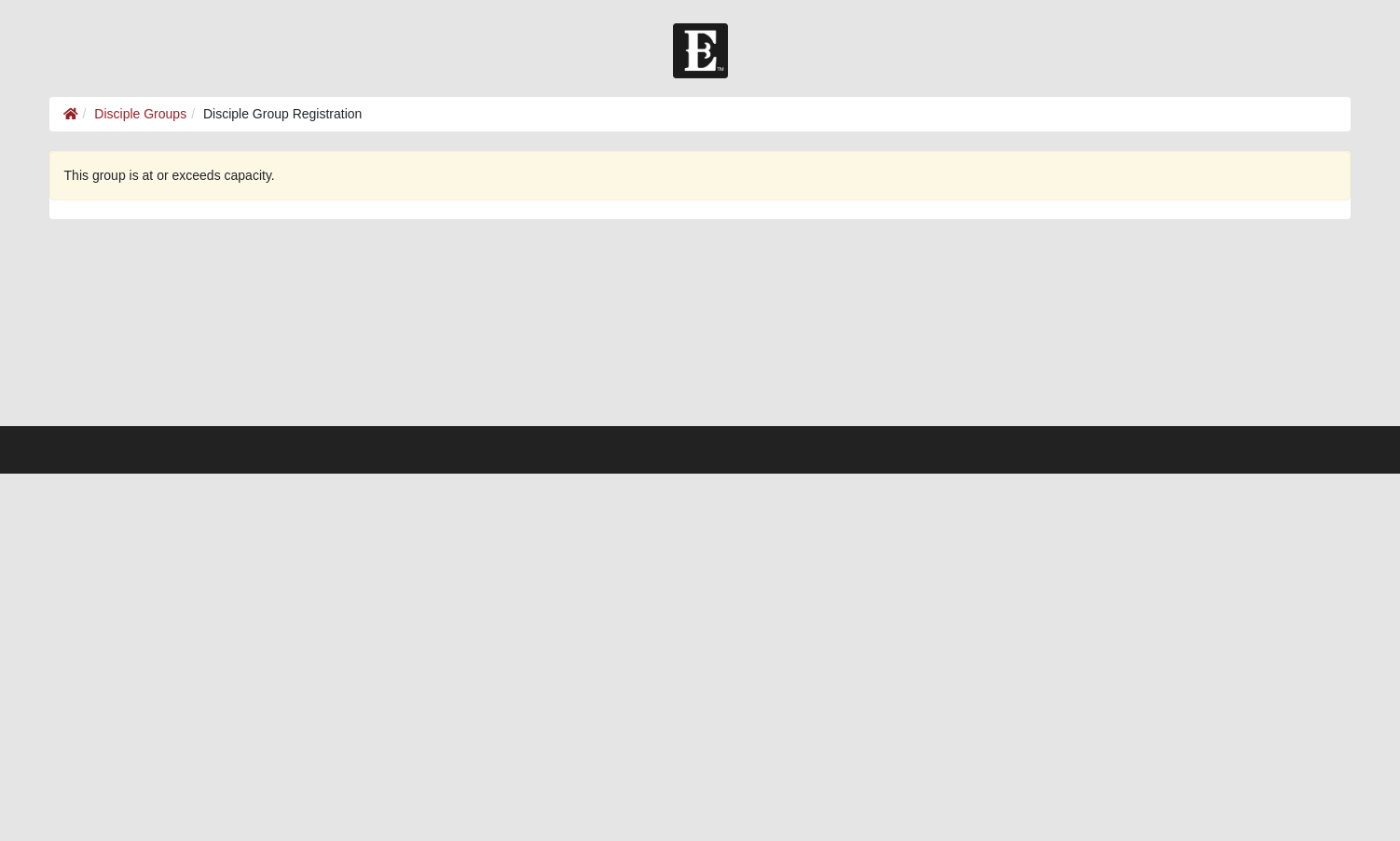
click at [287, 119] on li "Disciple Group Registration" at bounding box center [273, 114] width 176 height 19
